Goal: Task Accomplishment & Management: Use online tool/utility

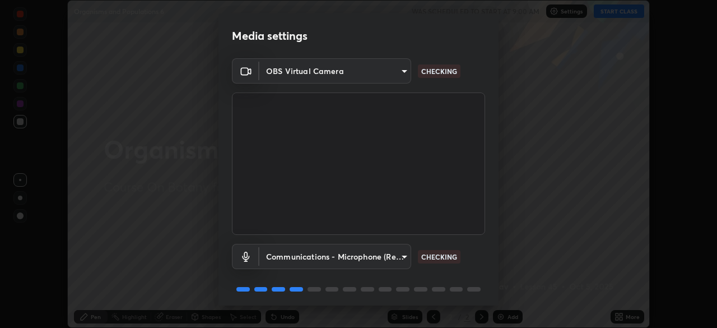
scroll to position [40, 0]
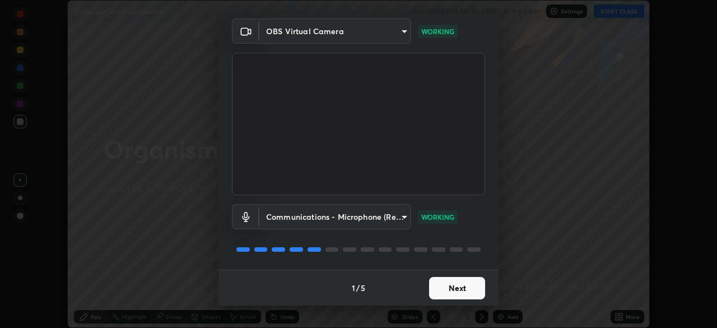
click at [445, 290] on button "Next" at bounding box center [457, 288] width 56 height 22
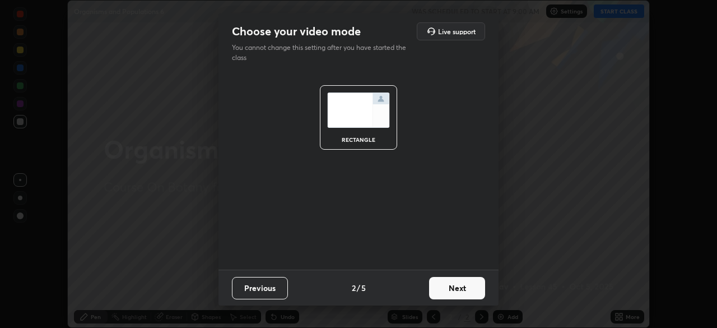
click at [443, 292] on button "Next" at bounding box center [457, 288] width 56 height 22
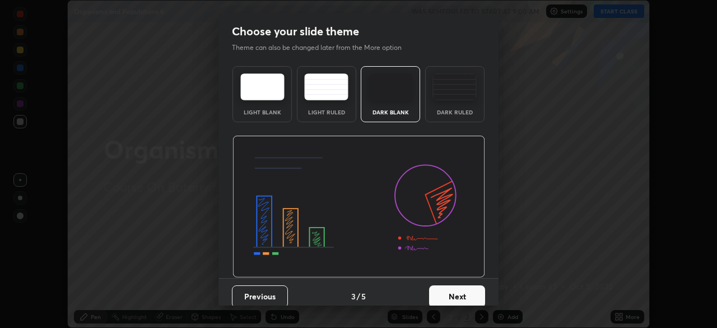
click at [441, 294] on button "Next" at bounding box center [457, 296] width 56 height 22
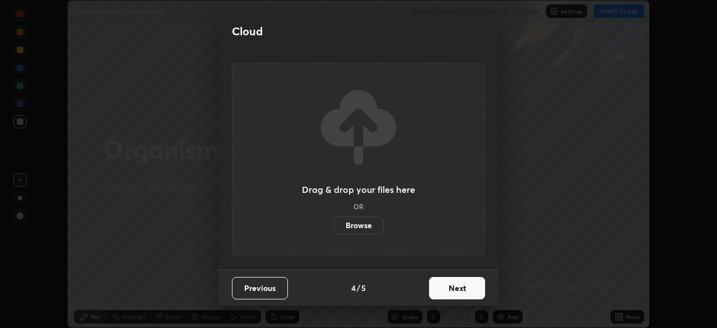
click at [444, 289] on button "Next" at bounding box center [457, 288] width 56 height 22
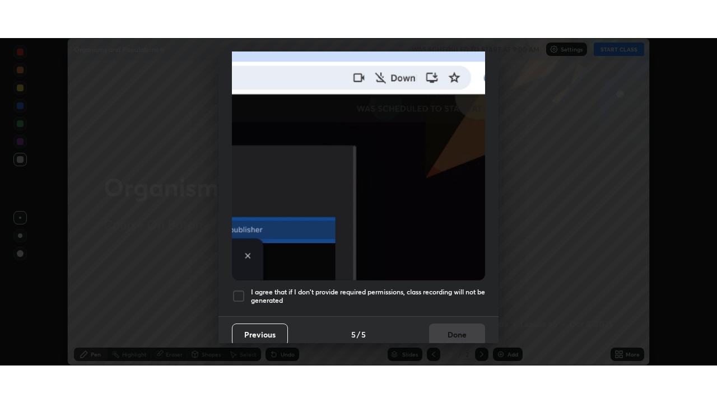
scroll to position [268, 0]
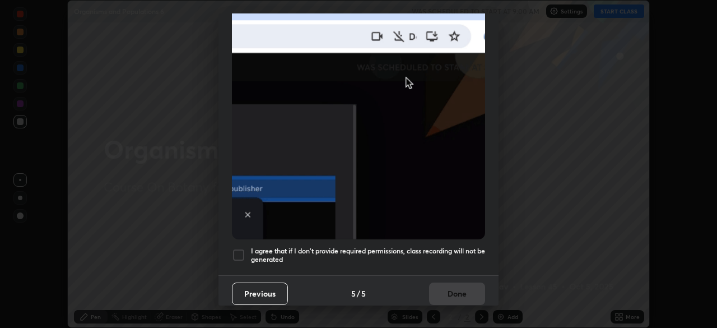
click at [354, 247] on h5 "I agree that if I don't provide required permissions, class recording will not …" at bounding box center [368, 255] width 234 height 17
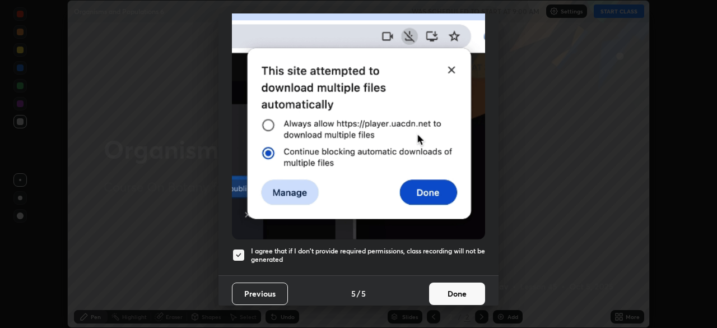
click at [444, 290] on button "Done" at bounding box center [457, 293] width 56 height 22
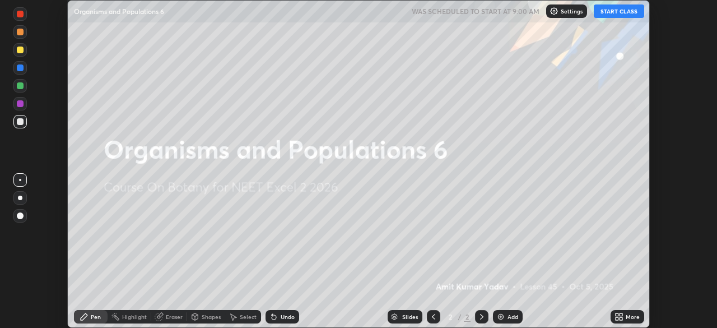
click at [630, 11] on button "START CLASS" at bounding box center [619, 10] width 50 height 13
click at [510, 317] on div "Add" at bounding box center [513, 317] width 11 height 6
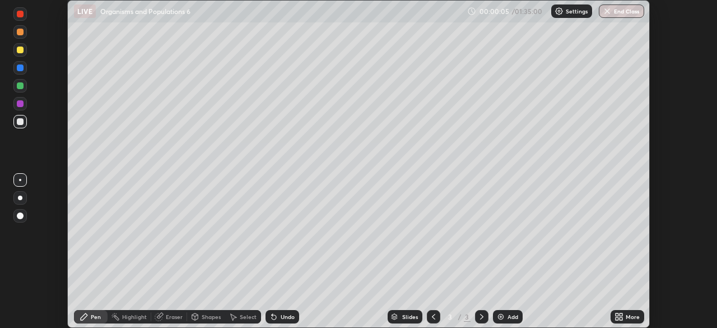
click at [630, 314] on div "More" at bounding box center [633, 317] width 14 height 6
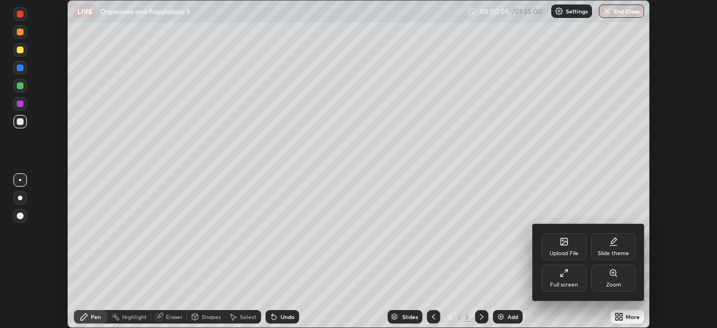
click at [575, 278] on div "Full screen" at bounding box center [564, 277] width 45 height 27
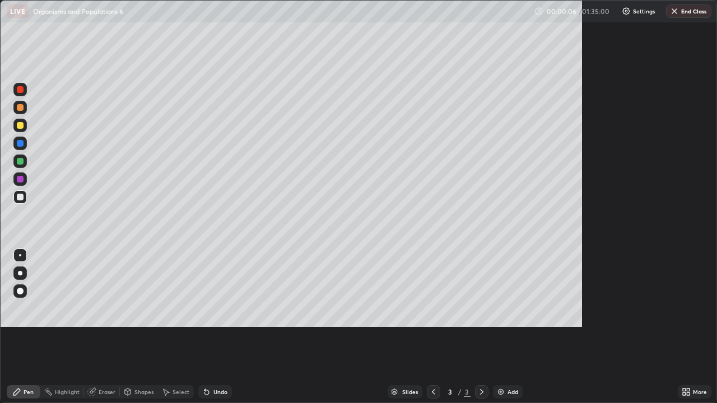
scroll to position [403, 717]
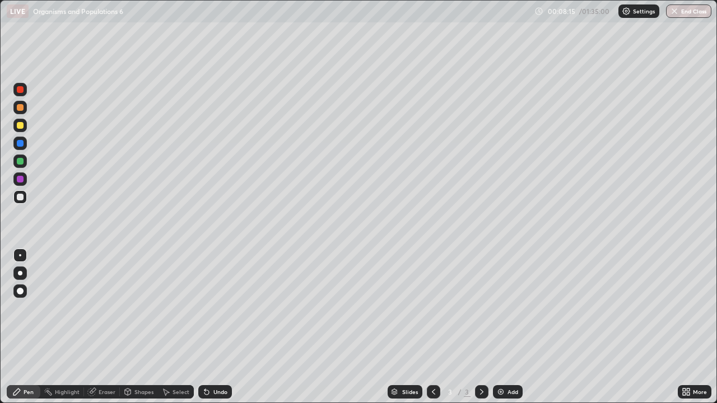
click at [223, 327] on div "Undo" at bounding box center [220, 392] width 14 height 6
click at [224, 327] on div "Undo" at bounding box center [220, 392] width 14 height 6
click at [222, 327] on div "Undo" at bounding box center [220, 392] width 14 height 6
click at [220, 327] on div "Undo" at bounding box center [215, 392] width 34 height 13
click at [509, 327] on div "Add" at bounding box center [513, 392] width 11 height 6
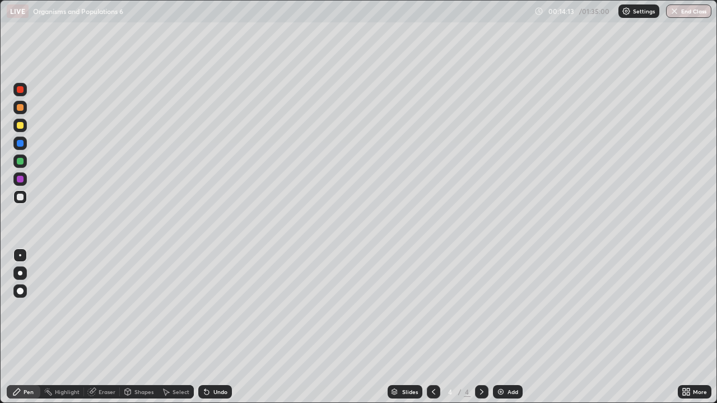
click at [213, 327] on div "Undo" at bounding box center [215, 392] width 34 height 13
click at [215, 327] on div "Undo" at bounding box center [220, 392] width 14 height 6
click at [220, 327] on div "Undo" at bounding box center [220, 392] width 14 height 6
click at [510, 327] on div "Add" at bounding box center [513, 392] width 11 height 6
click at [431, 327] on div at bounding box center [433, 392] width 13 height 13
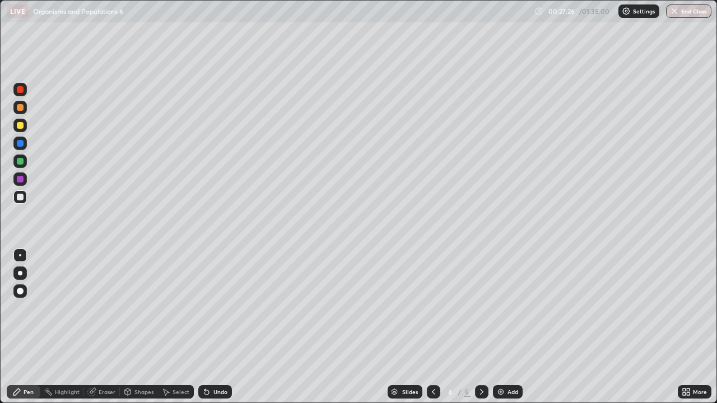
click at [480, 327] on icon at bounding box center [481, 392] width 9 height 9
click at [98, 327] on div "Eraser" at bounding box center [102, 392] width 36 height 13
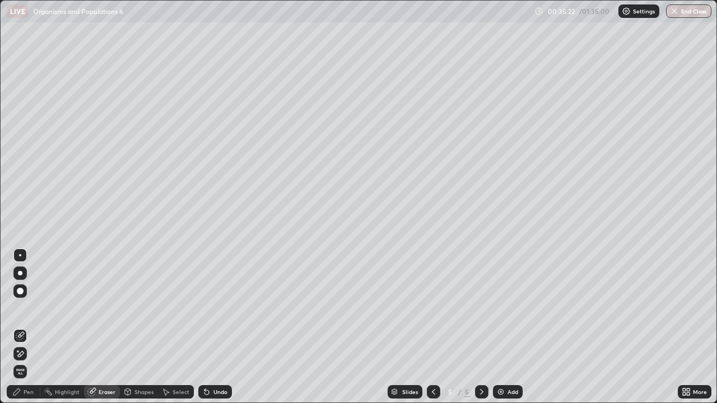
click at [35, 327] on div "Pen" at bounding box center [24, 392] width 34 height 13
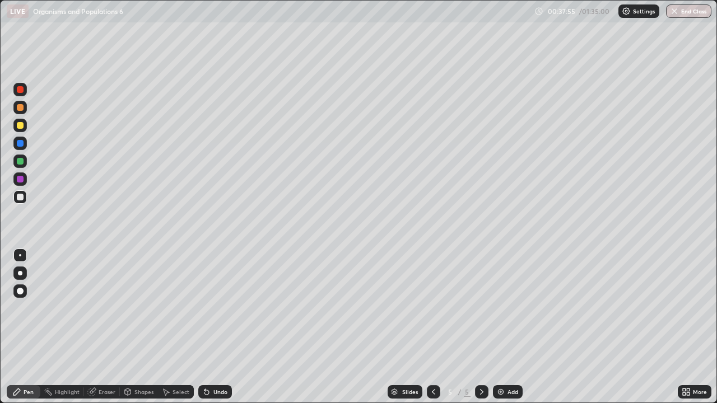
click at [512, 327] on div "Add" at bounding box center [513, 392] width 11 height 6
click at [217, 327] on div "Undo" at bounding box center [215, 392] width 34 height 13
click at [217, 327] on div "Undo" at bounding box center [220, 392] width 14 height 6
click at [221, 327] on div "Undo" at bounding box center [220, 392] width 14 height 6
click at [223, 327] on div "Undo" at bounding box center [220, 392] width 14 height 6
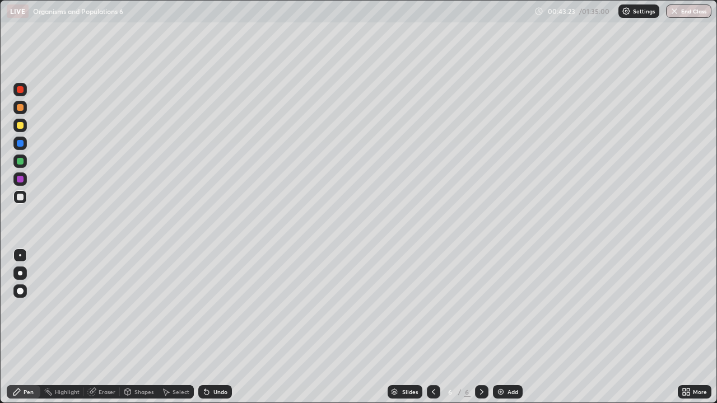
click at [495, 327] on div "Add" at bounding box center [508, 392] width 30 height 13
click at [221, 327] on div "Undo" at bounding box center [220, 392] width 14 height 6
click at [222, 327] on div "Undo" at bounding box center [220, 392] width 14 height 6
click at [215, 327] on div "Undo" at bounding box center [220, 392] width 14 height 6
click at [213, 327] on div "Undo" at bounding box center [215, 392] width 34 height 13
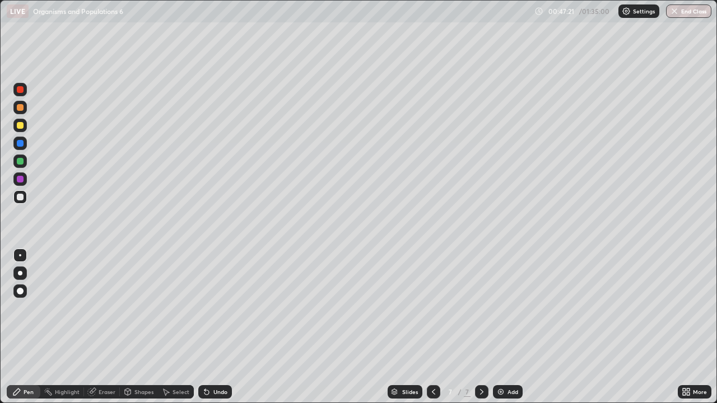
click at [213, 327] on div "Undo" at bounding box center [213, 392] width 38 height 22
click at [212, 327] on div "Undo" at bounding box center [213, 392] width 38 height 22
click at [213, 327] on div "Undo" at bounding box center [215, 392] width 34 height 13
click at [214, 327] on div "Undo" at bounding box center [215, 392] width 34 height 13
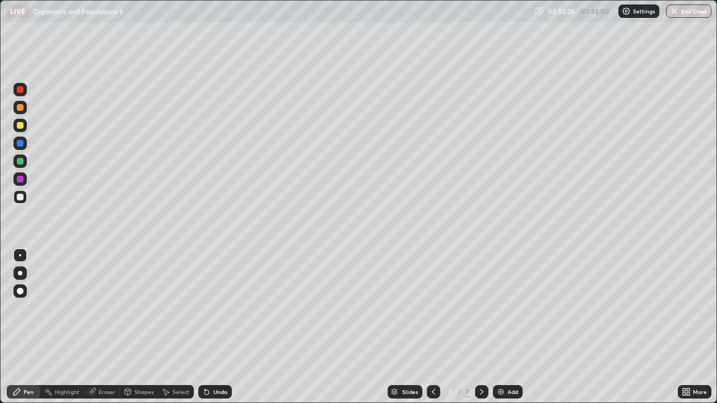
click at [511, 327] on div "Add" at bounding box center [513, 392] width 11 height 6
click at [221, 327] on div "Undo" at bounding box center [215, 392] width 34 height 13
click at [227, 327] on div "Undo" at bounding box center [215, 392] width 34 height 13
click at [223, 327] on div "Undo" at bounding box center [215, 392] width 34 height 13
click at [221, 327] on div "Undo" at bounding box center [215, 392] width 34 height 13
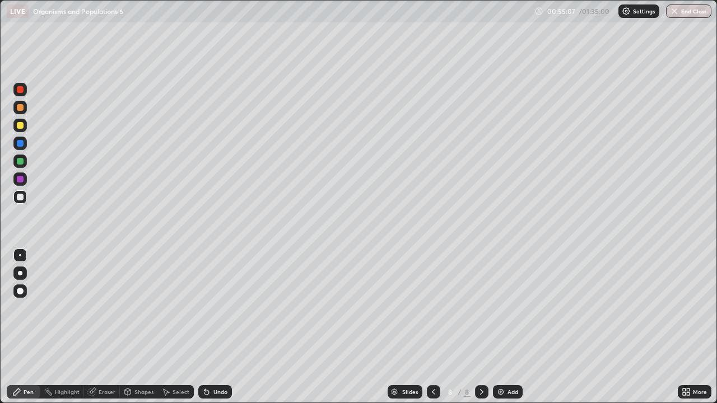
click at [221, 327] on div "Undo" at bounding box center [213, 392] width 38 height 22
click at [512, 327] on div "Add" at bounding box center [513, 392] width 11 height 6
click at [220, 327] on div "Undo" at bounding box center [213, 392] width 38 height 22
click at [224, 327] on div "Undo" at bounding box center [220, 392] width 14 height 6
click at [112, 327] on div "Eraser" at bounding box center [102, 392] width 36 height 13
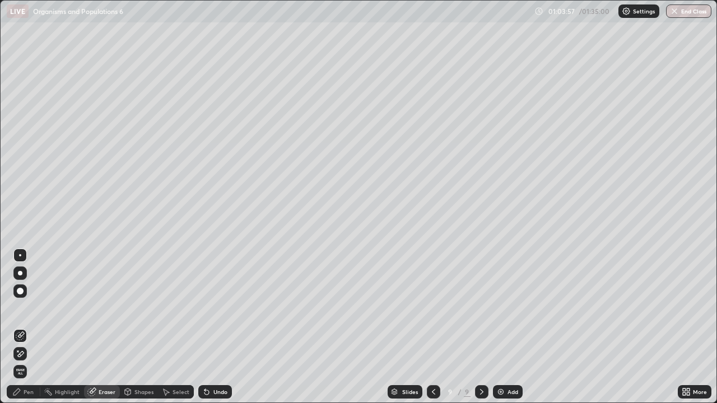
click at [32, 327] on div "Pen" at bounding box center [29, 392] width 10 height 6
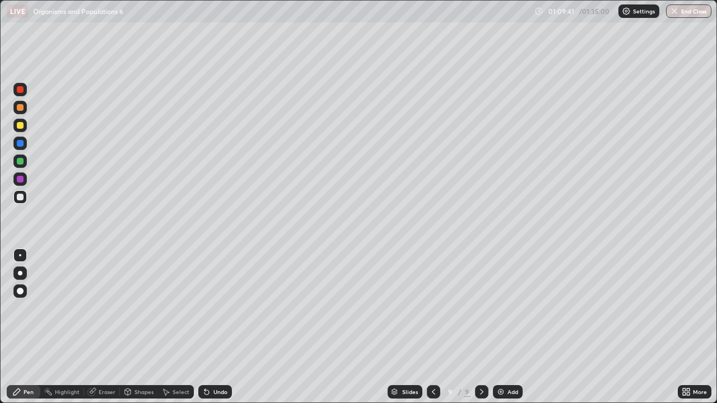
click at [225, 327] on div "Undo" at bounding box center [220, 392] width 14 height 6
click at [502, 327] on img at bounding box center [500, 392] width 9 height 9
click at [112, 327] on div "Eraser" at bounding box center [107, 392] width 17 height 6
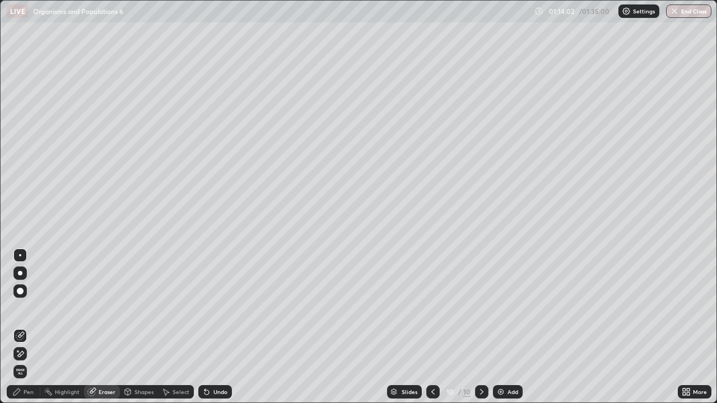
click at [34, 327] on div "Pen" at bounding box center [24, 392] width 34 height 13
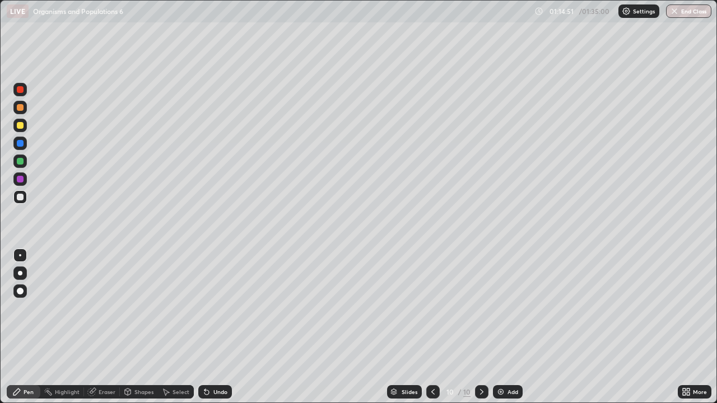
click at [103, 327] on div "Eraser" at bounding box center [107, 392] width 17 height 6
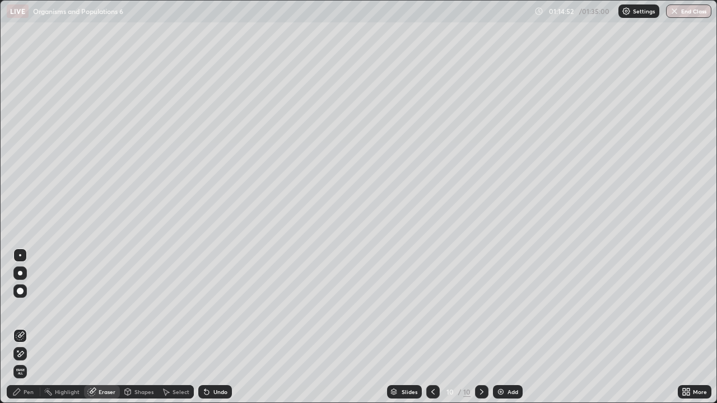
click at [106, 327] on div "Eraser" at bounding box center [107, 392] width 17 height 6
click at [105, 327] on div "Eraser" at bounding box center [107, 392] width 17 height 6
click at [109, 327] on div "Eraser" at bounding box center [107, 392] width 17 height 6
click at [108, 327] on div "Eraser" at bounding box center [107, 392] width 17 height 6
click at [106, 327] on div "Eraser" at bounding box center [107, 392] width 17 height 6
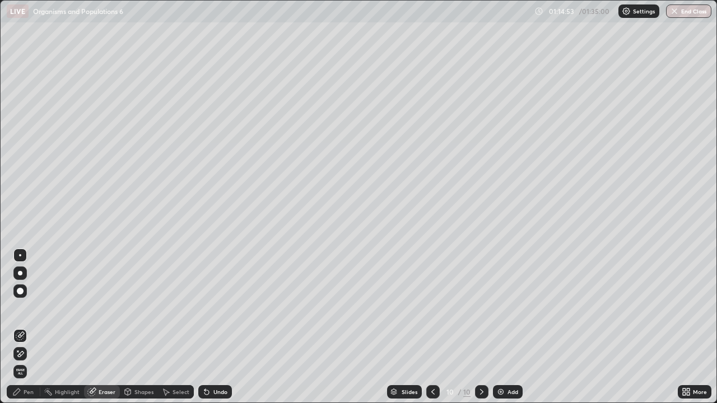
click at [107, 327] on div "Eraser" at bounding box center [107, 392] width 17 height 6
click at [28, 327] on div "Pen" at bounding box center [24, 392] width 34 height 13
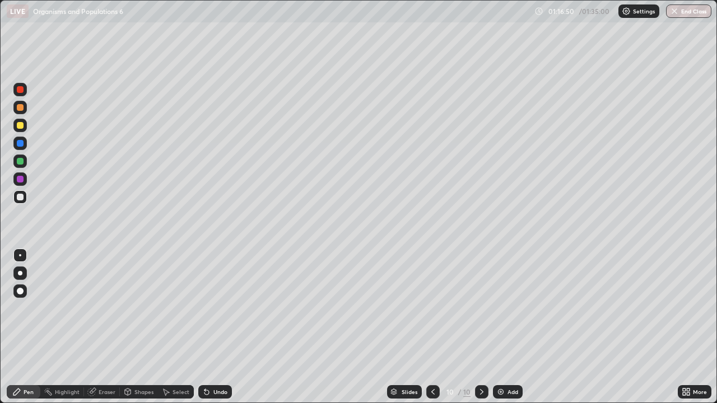
click at [224, 327] on div "Undo" at bounding box center [220, 392] width 14 height 6
click at [222, 327] on div "Undo" at bounding box center [220, 392] width 14 height 6
click at [224, 327] on div "Undo" at bounding box center [215, 392] width 34 height 13
click at [516, 327] on div "Add" at bounding box center [513, 392] width 11 height 6
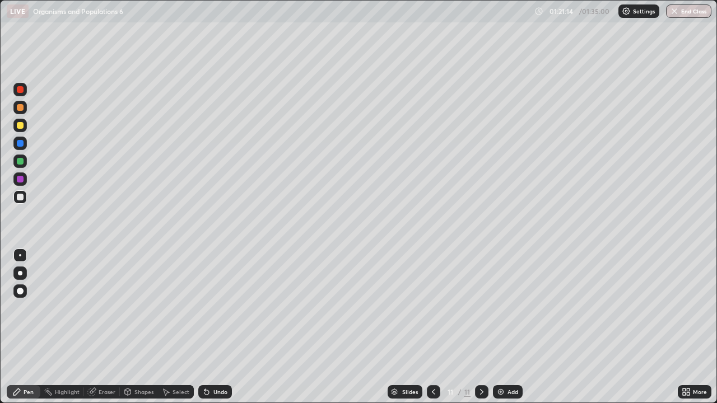
click at [224, 327] on div "Undo" at bounding box center [220, 392] width 14 height 6
click at [226, 327] on div "Undo" at bounding box center [215, 392] width 34 height 13
click at [228, 327] on div "Undo" at bounding box center [215, 392] width 34 height 13
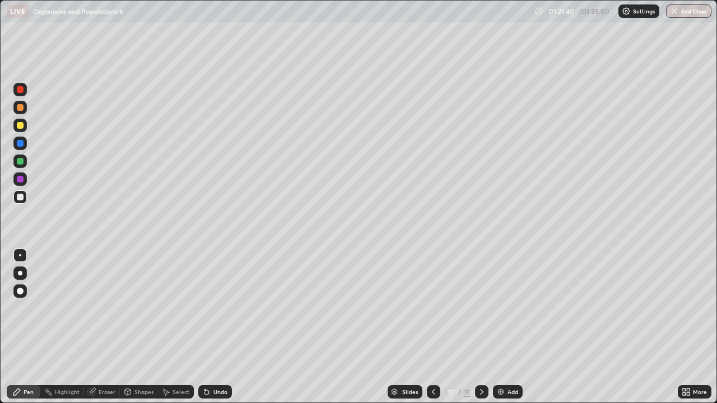
click at [221, 327] on div "Undo" at bounding box center [220, 392] width 14 height 6
click at [217, 327] on div "Undo" at bounding box center [220, 392] width 14 height 6
click at [216, 327] on div "Undo" at bounding box center [220, 392] width 14 height 6
click at [218, 327] on div "Undo" at bounding box center [220, 392] width 14 height 6
click at [220, 327] on div "Undo" at bounding box center [220, 392] width 14 height 6
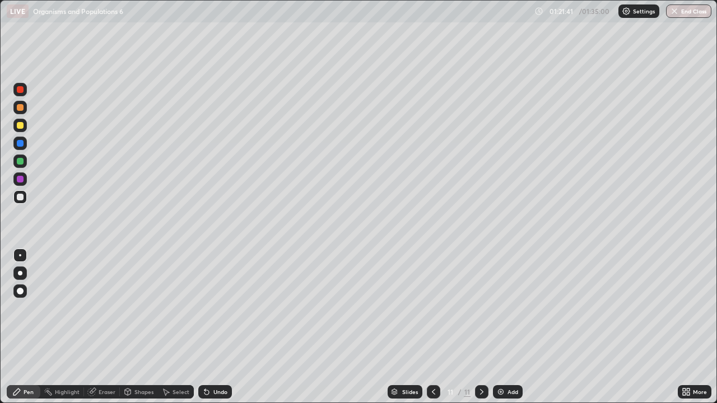
click at [220, 327] on div "Undo" at bounding box center [220, 392] width 14 height 6
click at [110, 327] on div "Eraser" at bounding box center [107, 392] width 17 height 6
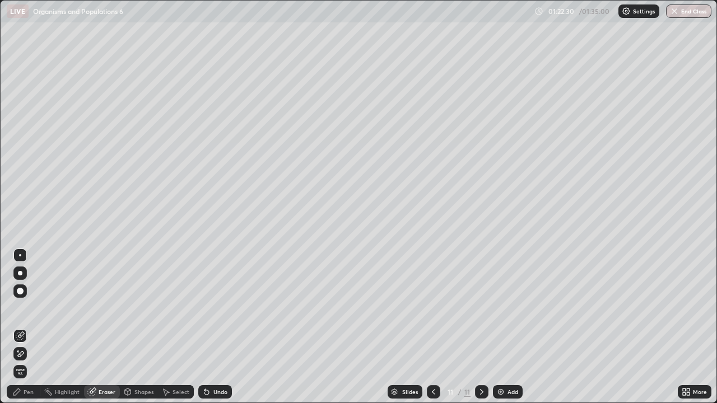
click at [31, 327] on div "Pen" at bounding box center [29, 392] width 10 height 6
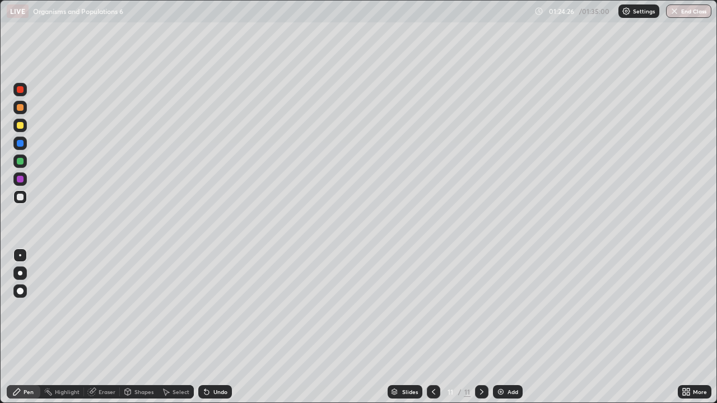
click at [223, 327] on div "Undo" at bounding box center [220, 392] width 14 height 6
click at [224, 327] on div "Undo" at bounding box center [220, 392] width 14 height 6
click at [221, 327] on div "Undo" at bounding box center [220, 392] width 14 height 6
click at [222, 327] on div "Undo" at bounding box center [220, 392] width 14 height 6
click at [223, 327] on div "Undo" at bounding box center [220, 392] width 14 height 6
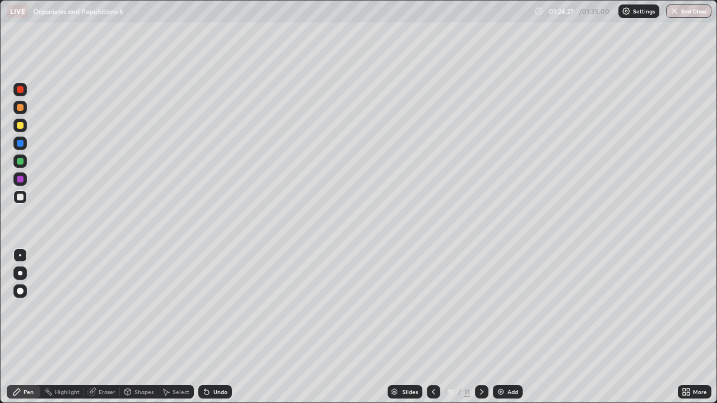
click at [221, 327] on div "Undo" at bounding box center [215, 392] width 34 height 13
click at [222, 327] on div "Undo" at bounding box center [220, 392] width 14 height 6
click at [221, 327] on div "Undo" at bounding box center [220, 392] width 14 height 6
click at [504, 327] on img at bounding box center [500, 392] width 9 height 9
click at [224, 327] on div "Undo" at bounding box center [220, 392] width 14 height 6
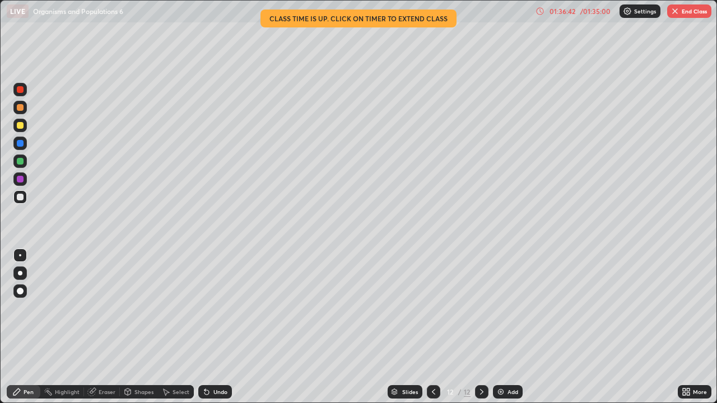
click at [717, 179] on div "Setting up your live class Class time is up. Click on timer to extend class" at bounding box center [358, 201] width 717 height 403
click at [717, 170] on div "Setting up your live class Class time is up. Click on timer to extend class" at bounding box center [358, 201] width 717 height 403
click at [688, 11] on button "End Class" at bounding box center [689, 10] width 44 height 13
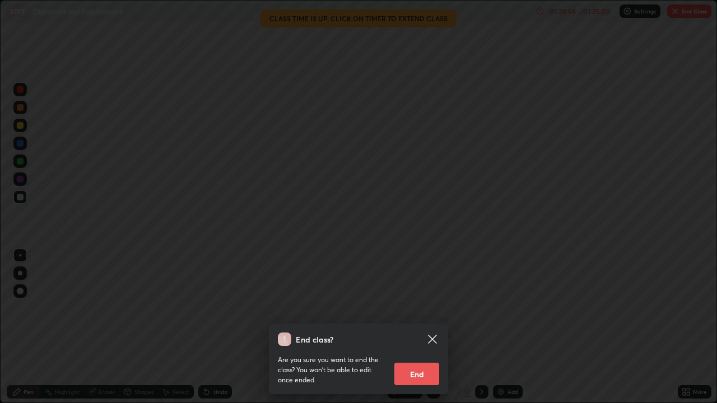
click at [433, 327] on button "End" at bounding box center [416, 374] width 45 height 22
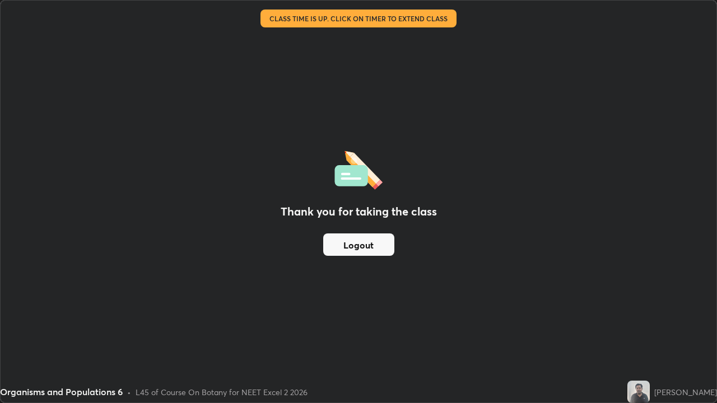
click at [360, 236] on button "Logout" at bounding box center [358, 245] width 71 height 22
